Goal: Information Seeking & Learning: Learn about a topic

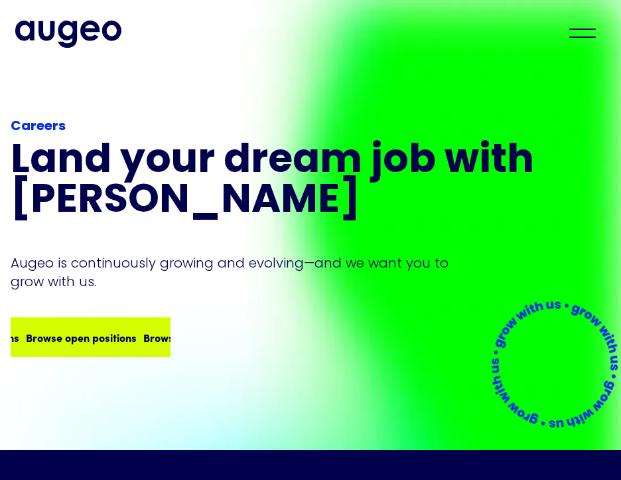
click at [89, 319] on div "Browse open positions Browse open positions Browse open positions Browse open p…" at bounding box center [90, 337] width 157 height 37
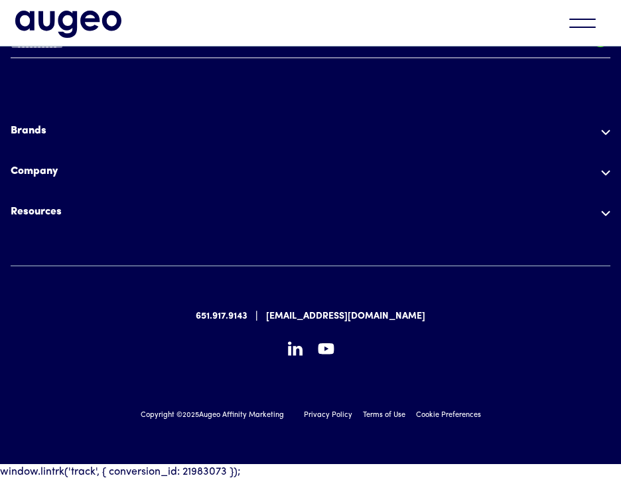
scroll to position [3807, 0]
